Goal: Transaction & Acquisition: Purchase product/service

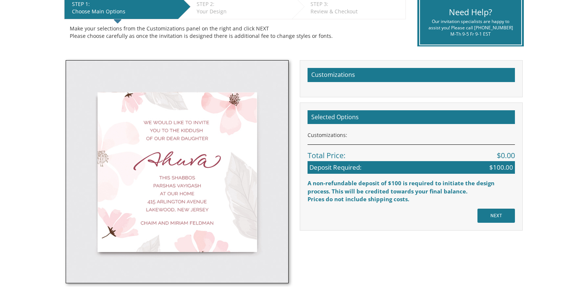
scroll to position [165, 0]
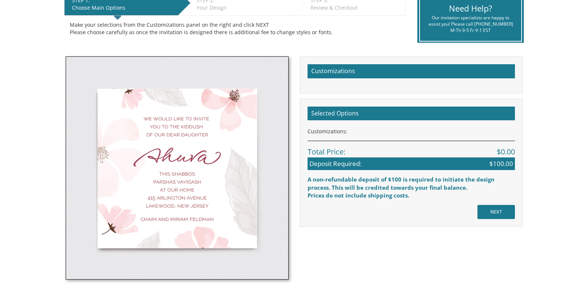
click at [170, 127] on img at bounding box center [177, 167] width 223 height 223
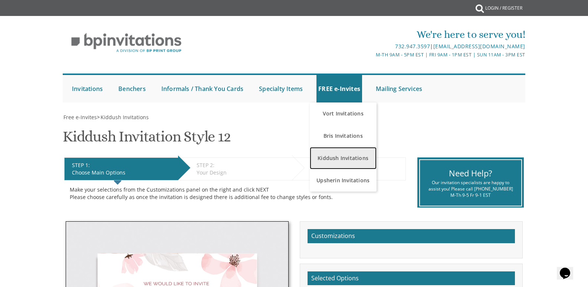
click at [340, 161] on link "Kiddush Invitations" at bounding box center [343, 158] width 67 height 22
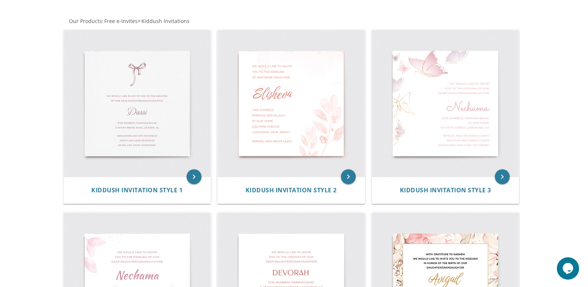
scroll to position [127, 0]
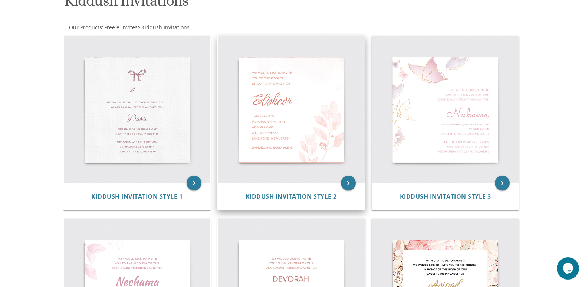
click at [259, 103] on img at bounding box center [291, 109] width 147 height 147
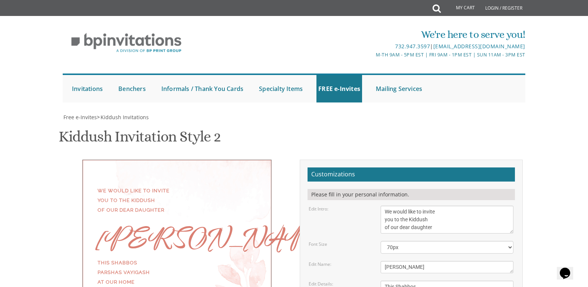
scroll to position [102, 0]
click at [438, 206] on textarea "We would like to invite you to the Kiddush of our dear daughter" at bounding box center [447, 220] width 133 height 28
click at [446, 206] on textarea "We would like to invite you to the Kiddush of our dear daughter" at bounding box center [447, 220] width 133 height 28
type textarea "We would like to invite you to the Kiddush of our dear daughter granddaughter"
click at [417, 261] on textarea "Elisheva" at bounding box center [447, 267] width 133 height 12
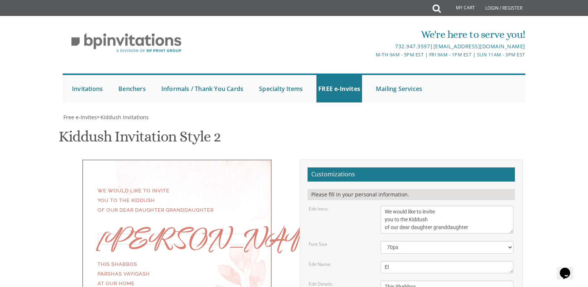
type textarea "E"
type textarea "Yehudis"
click at [385, 206] on textarea "We would like to invite you to the Kiddush of our dear daughter" at bounding box center [447, 220] width 133 height 28
click at [436, 206] on textarea "We would like to invite you to the Kiddush of our dear daughter" at bounding box center [447, 220] width 133 height 28
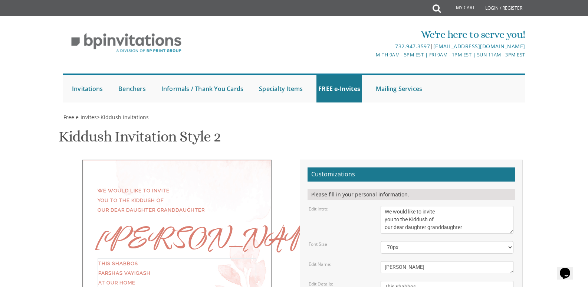
click at [429, 206] on textarea "We would like to invite you to the Kiddush of our dear daughter" at bounding box center [447, 220] width 133 height 28
type textarea "We would like to invite you to the Kiddush of our dear daughter granddaughter"
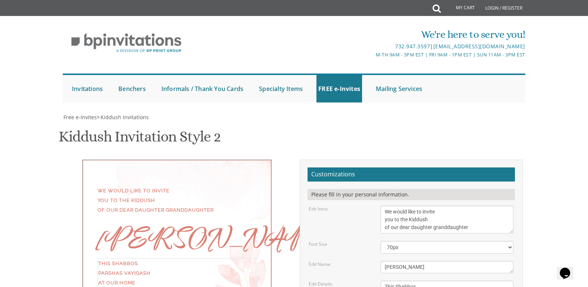
type textarea "This Shabbos Parshas Vayigash 415 Arlington Avenue Lakewood, New Jersey"
